Goal: Information Seeking & Learning: Learn about a topic

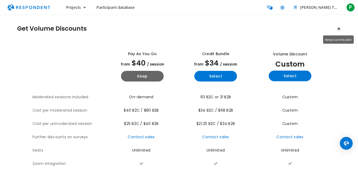
click at [340, 31] on button "Keep current plan" at bounding box center [338, 28] width 11 height 11
click at [341, 29] on button "Keep current plan" at bounding box center [338, 28] width 11 height 11
click at [341, 28] on button "Keep current plan" at bounding box center [338, 28] width 11 height 11
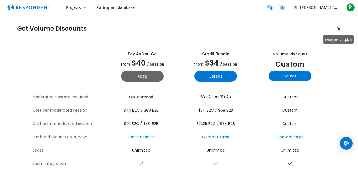
click at [338, 28] on icon "Keep current plan" at bounding box center [338, 29] width 3 height 4
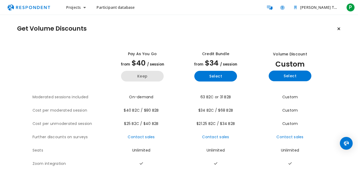
click at [149, 74] on button "Keep" at bounding box center [142, 76] width 43 height 11
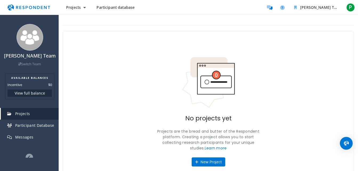
scroll to position [21, 0]
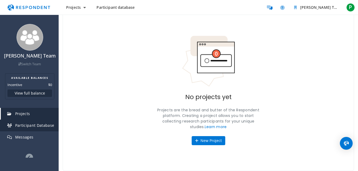
click at [39, 128] on span "Participant Database" at bounding box center [34, 125] width 39 height 5
drag, startPoint x: 39, startPoint y: 132, endPoint x: 16, endPoint y: 129, distance: 22.6
click at [16, 128] on span "Participant Database" at bounding box center [34, 125] width 39 height 5
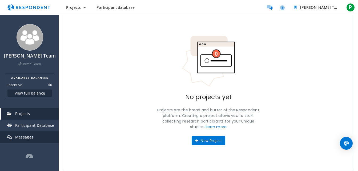
drag, startPoint x: 16, startPoint y: 129, endPoint x: 39, endPoint y: 141, distance: 25.9
click at [39, 141] on link "Messages" at bounding box center [30, 137] width 58 height 12
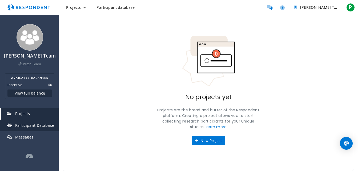
click at [9, 131] on link "Participant Database" at bounding box center [30, 126] width 58 height 12
click at [28, 128] on span "Participant Database" at bounding box center [34, 125] width 39 height 5
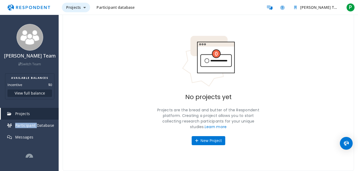
click at [83, 4] on button "Projects" at bounding box center [76, 8] width 28 height 10
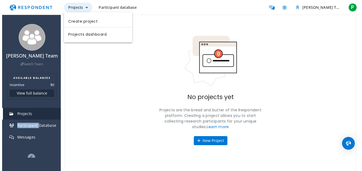
scroll to position [0, 0]
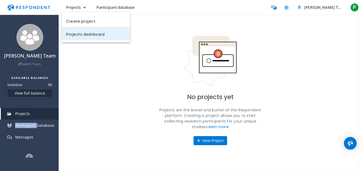
click at [99, 33] on link "Projects dashboard" at bounding box center [96, 33] width 68 height 13
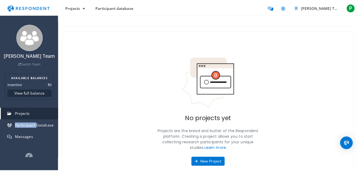
scroll to position [21, 0]
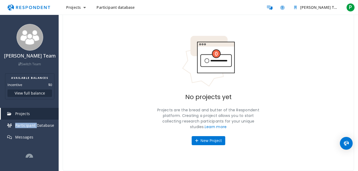
click at [99, 33] on div "No projects yet Projects are the bread and butter of the Respondent platform. C…" at bounding box center [208, 90] width 291 height 161
click at [210, 140] on button "New Project" at bounding box center [209, 140] width 34 height 9
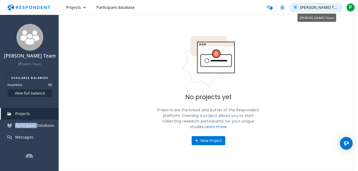
click at [324, 5] on button "[PERSON_NAME] Team" at bounding box center [316, 8] width 53 height 10
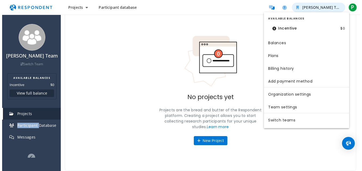
scroll to position [0, 0]
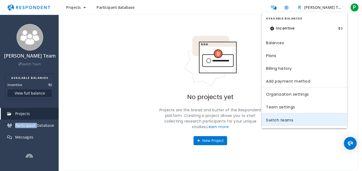
click at [294, 120] on link "Switch teams" at bounding box center [304, 119] width 85 height 13
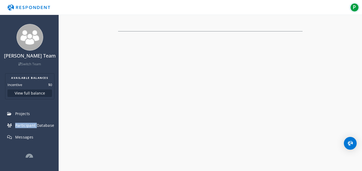
click at [352, 9] on span "P" at bounding box center [354, 7] width 9 height 9
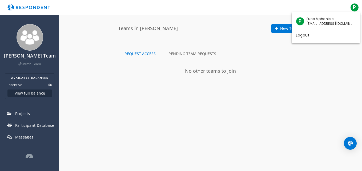
click at [236, 60] on md-backdrop at bounding box center [181, 85] width 362 height 171
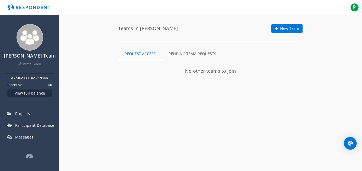
click at [197, 58] on md-tab-item "Pending Team Requests" at bounding box center [192, 53] width 60 height 13
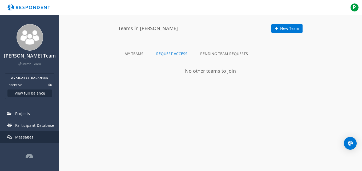
click at [39, 138] on link "Messages" at bounding box center [30, 137] width 58 height 12
click at [34, 143] on link "Messages" at bounding box center [30, 137] width 58 height 12
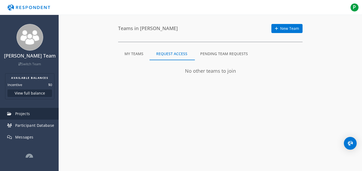
click at [35, 120] on link "Projects" at bounding box center [30, 114] width 58 height 12
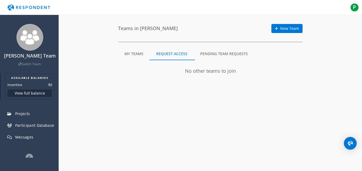
drag, startPoint x: 35, startPoint y: 120, endPoint x: 24, endPoint y: 104, distance: 20.3
click at [24, 99] on section "AVAILABLE BALANCES Incentive $0 View full balance" at bounding box center [29, 86] width 49 height 26
click at [25, 96] on button "View full balance" at bounding box center [29, 93] width 44 height 7
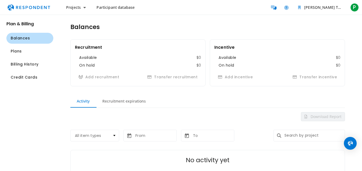
click at [118, 6] on span "Participant database" at bounding box center [115, 7] width 38 height 5
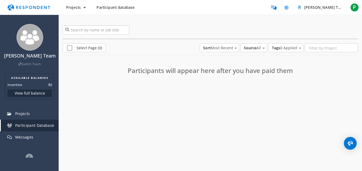
click at [113, 30] on input "search" at bounding box center [96, 29] width 67 height 9
type input "product"
click at [126, 31] on link at bounding box center [125, 29] width 3 height 9
click at [70, 9] on span "Projects" at bounding box center [73, 7] width 15 height 5
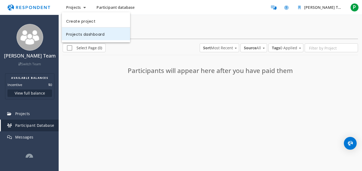
click at [115, 37] on link "Projects dashboard" at bounding box center [96, 33] width 68 height 13
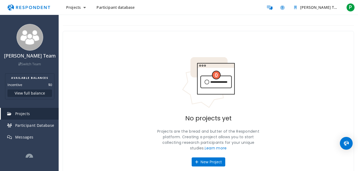
scroll to position [21, 0]
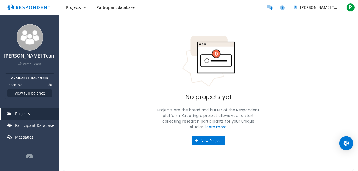
click at [348, 144] on img "Open Intercom Messenger" at bounding box center [346, 143] width 7 height 7
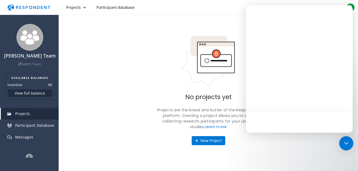
click at [348, 144] on div "Open Intercom Messenger" at bounding box center [346, 143] width 14 height 14
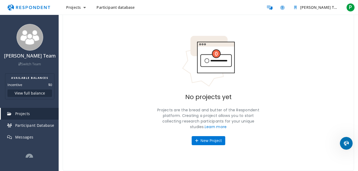
scroll to position [0, 0]
drag, startPoint x: 687, startPoint y: 281, endPoint x: 347, endPoint y: 144, distance: 366.3
click at [347, 144] on icon "Open Intercom Messenger" at bounding box center [345, 142] width 9 height 9
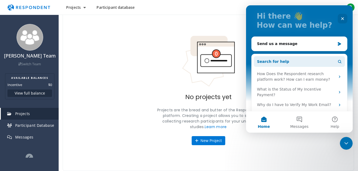
scroll to position [45, 0]
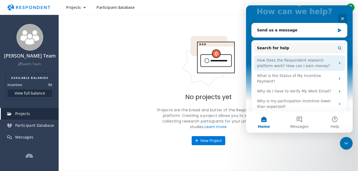
click at [312, 64] on div "How Does the Respondent research platform work? How can I earn money?" at bounding box center [296, 63] width 78 height 11
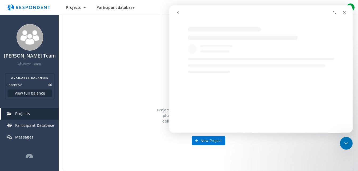
scroll to position [0, 0]
click at [312, 64] on div "Intercom messenger" at bounding box center [260, 65] width 183 height 15
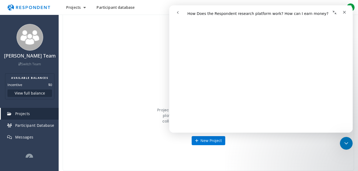
scroll to position [42, 0]
click at [347, 12] on div "Close" at bounding box center [344, 12] width 10 height 10
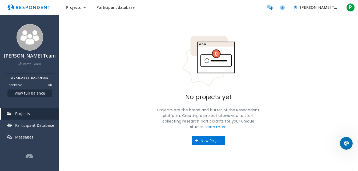
scroll to position [0, 0]
click at [281, 8] on icon "Help and support" at bounding box center [282, 7] width 5 height 5
